Goal: Information Seeking & Learning: Learn about a topic

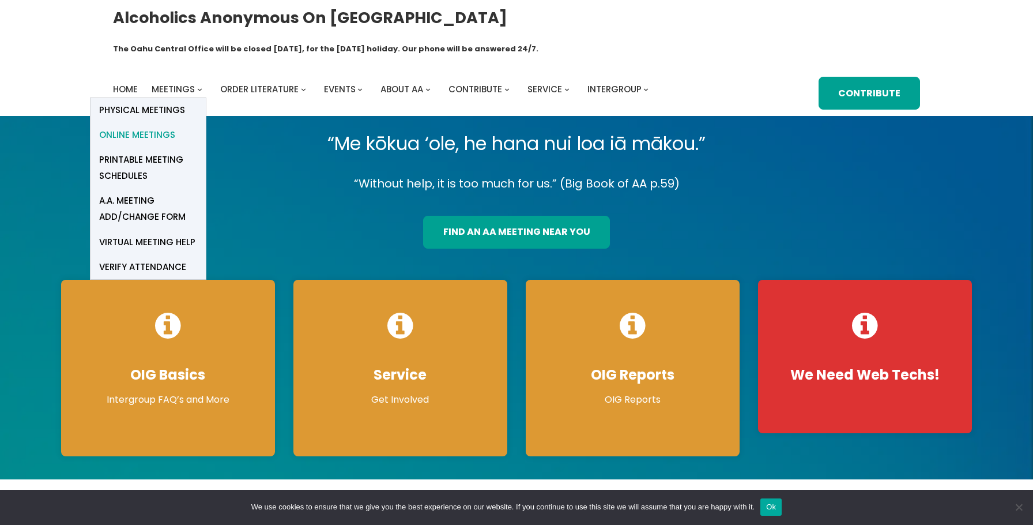
click at [161, 127] on span "Online Meetings" at bounding box center [137, 135] width 76 height 16
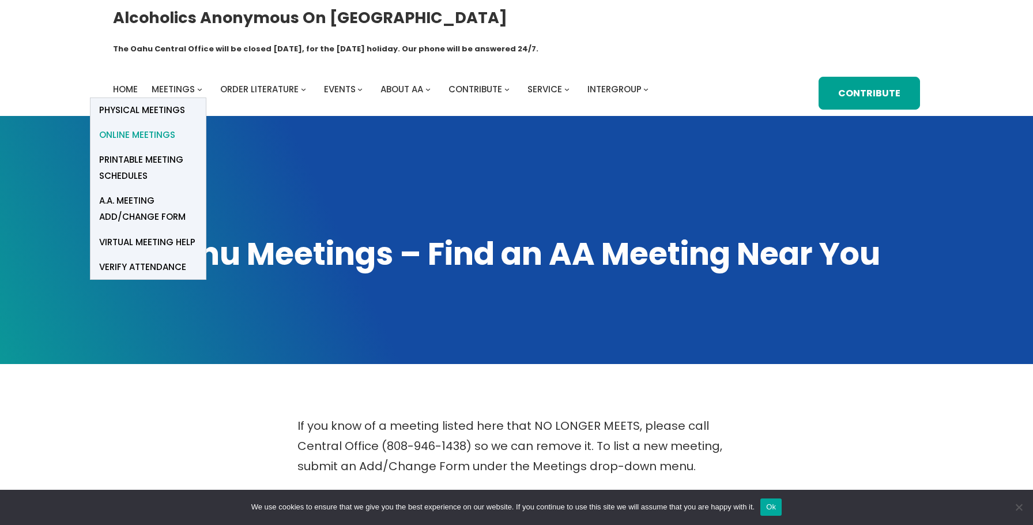
click at [163, 127] on span "Online Meetings" at bounding box center [137, 135] width 76 height 16
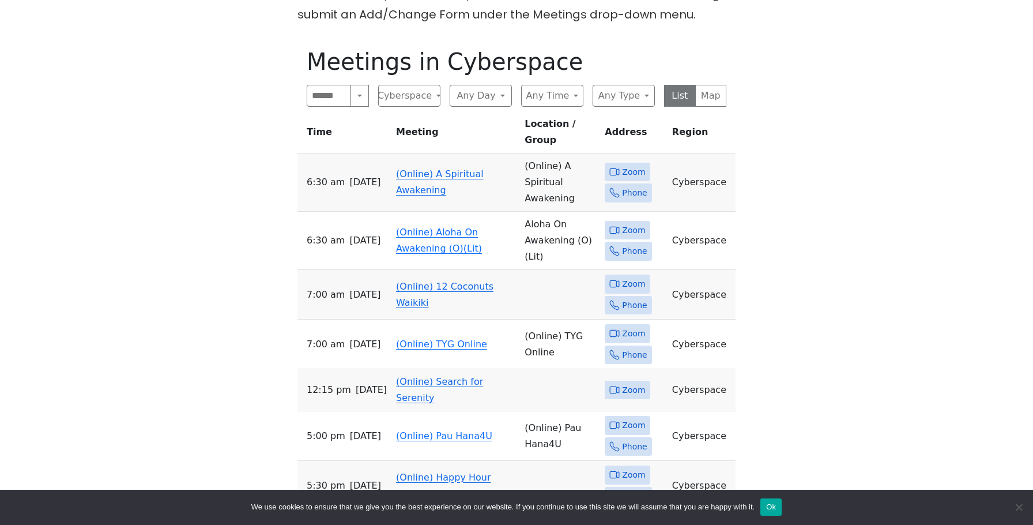
scroll to position [553, 0]
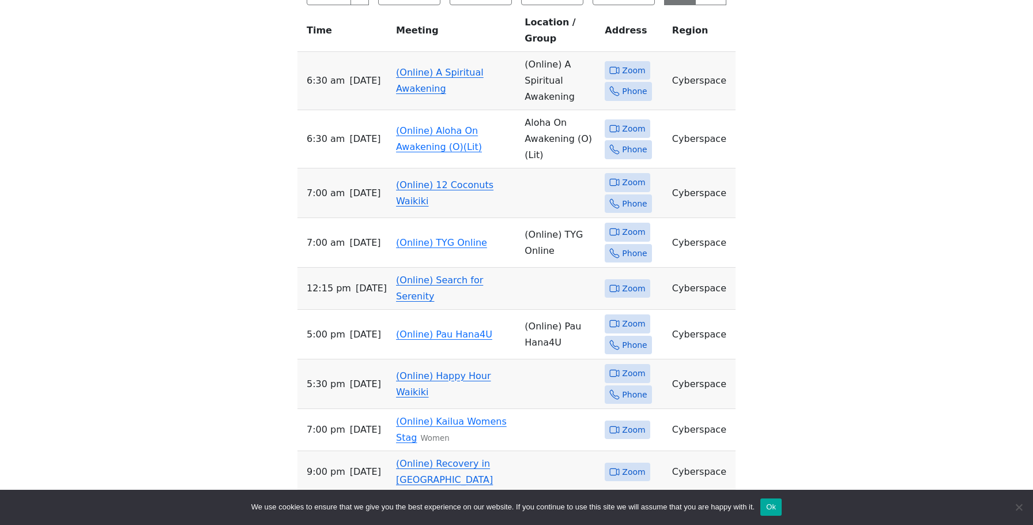
click at [446, 67] on link "(Online) A Spiritual Awakening" at bounding box center [440, 80] width 88 height 27
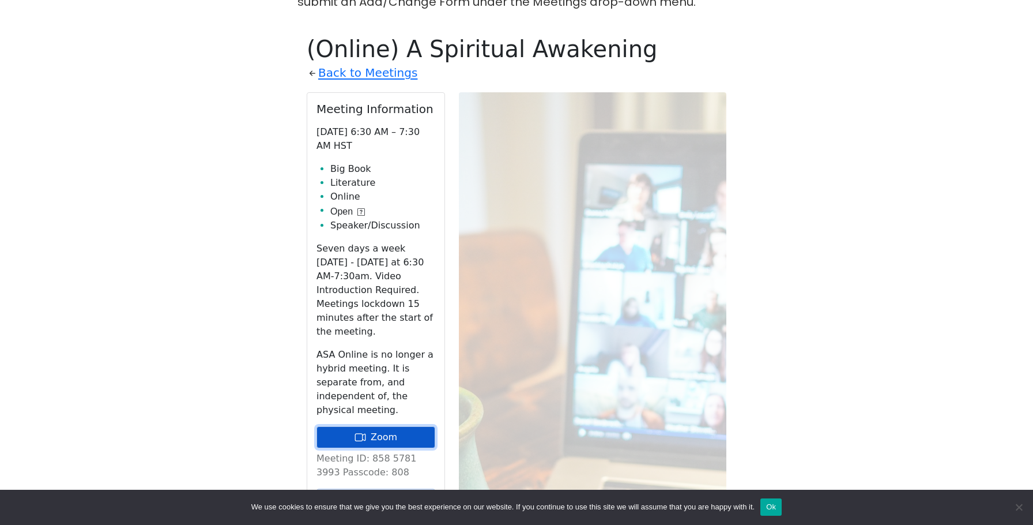
click at [366, 431] on icon at bounding box center [361, 437] width 12 height 12
